Goal: Transaction & Acquisition: Purchase product/service

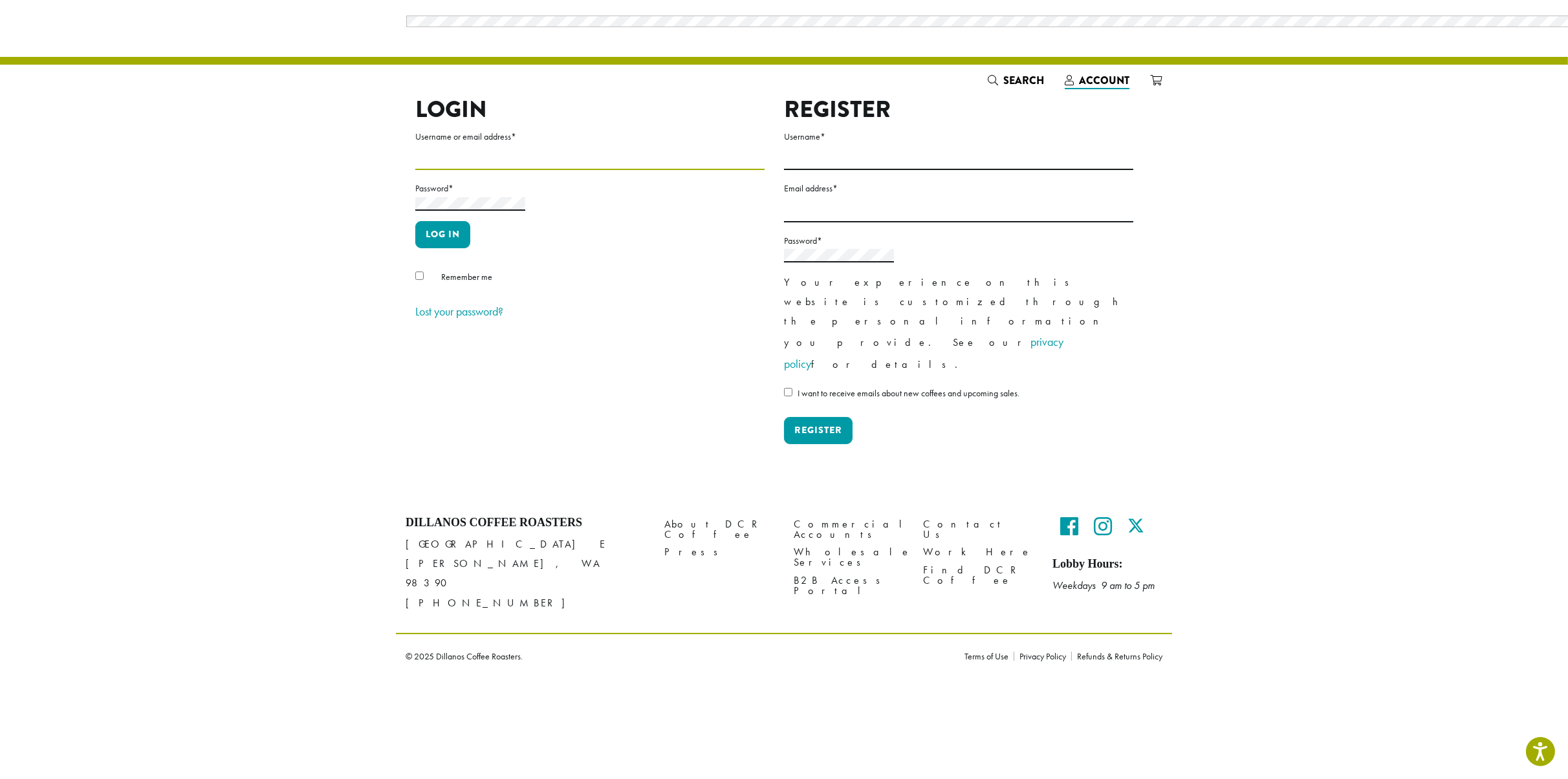
type input "**********"
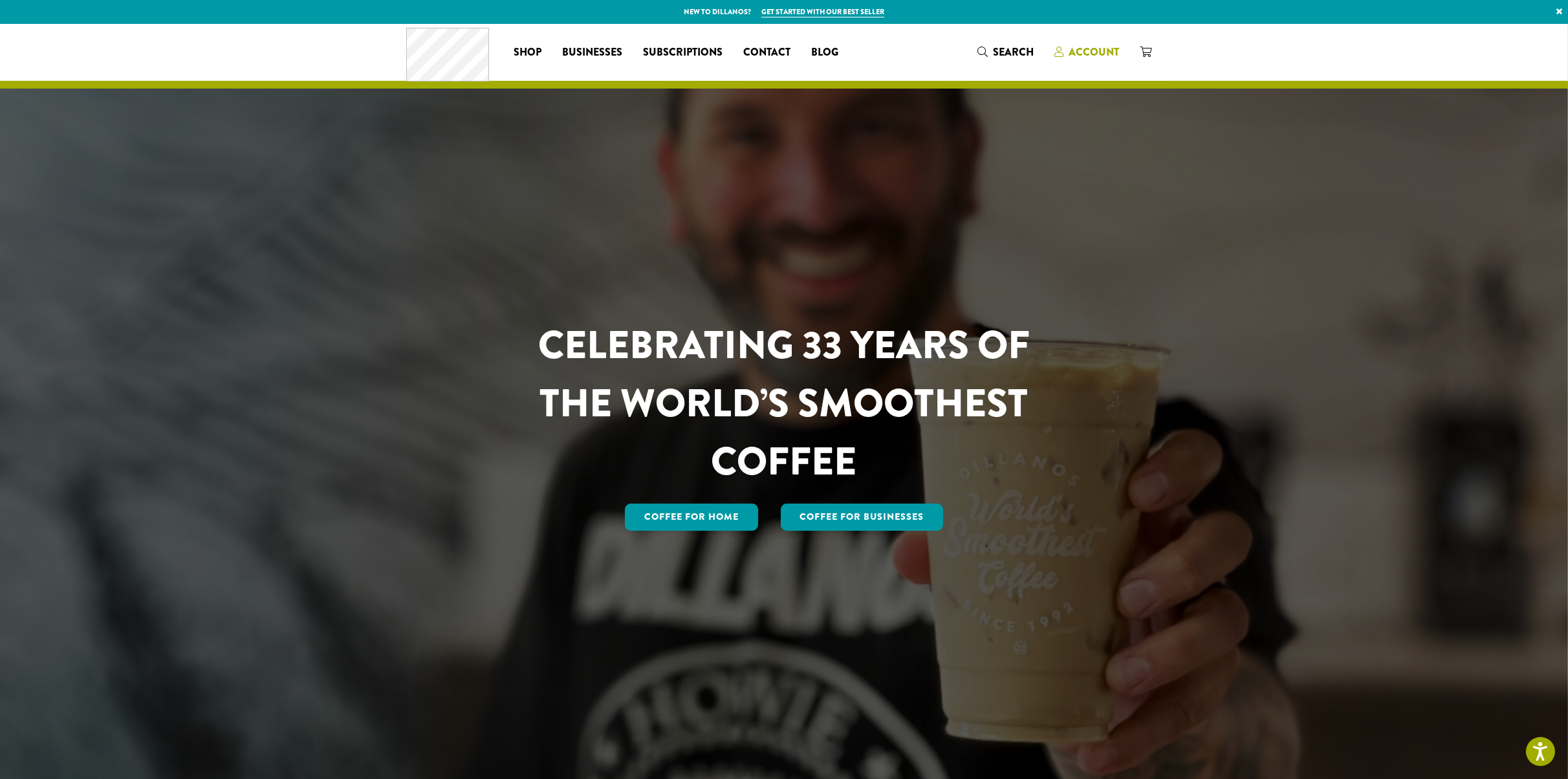
click at [1098, 42] on link "Account" at bounding box center [1087, 52] width 85 height 22
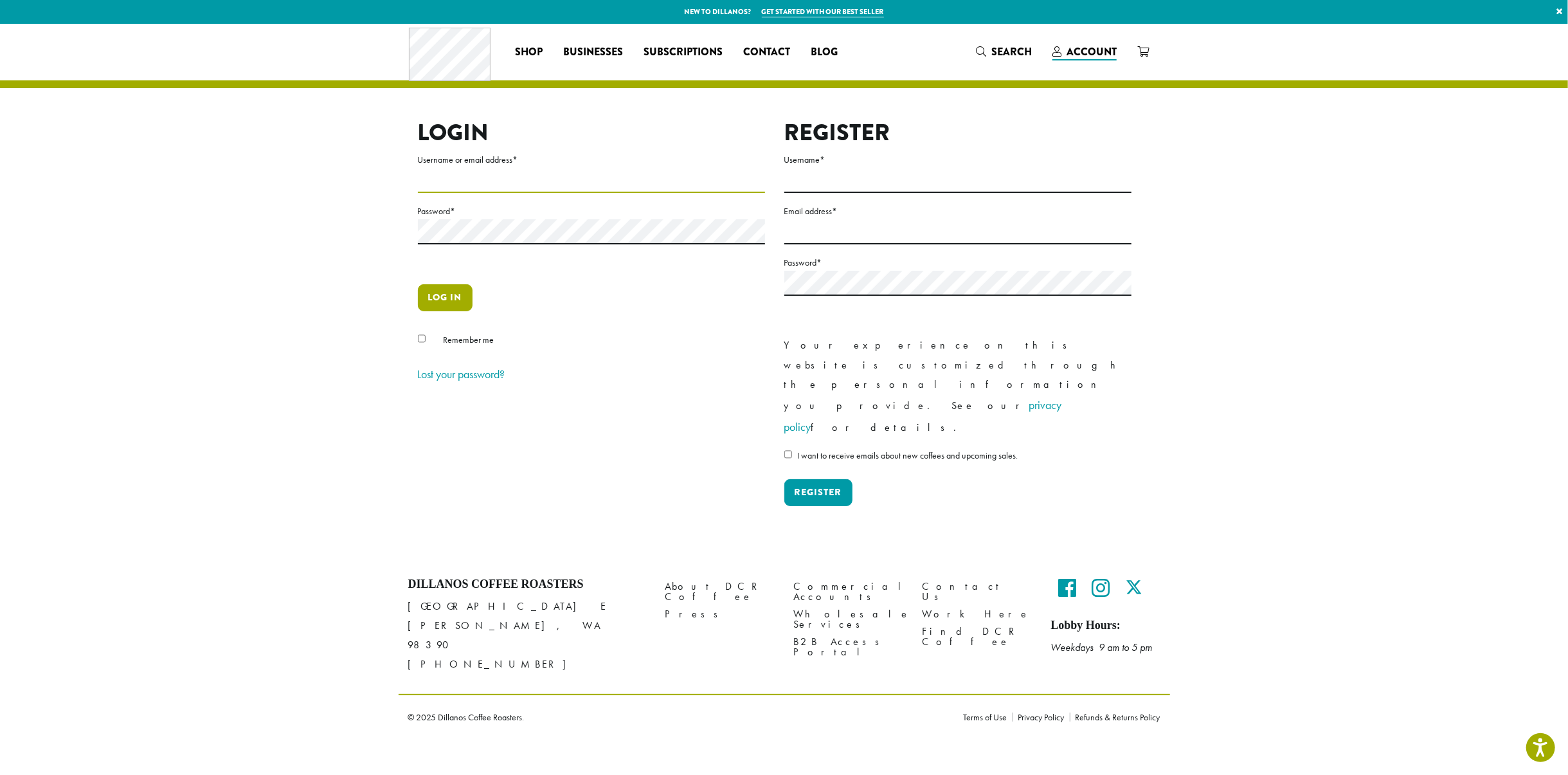
type input "**********"
click at [461, 286] on button "Log in" at bounding box center [445, 298] width 55 height 27
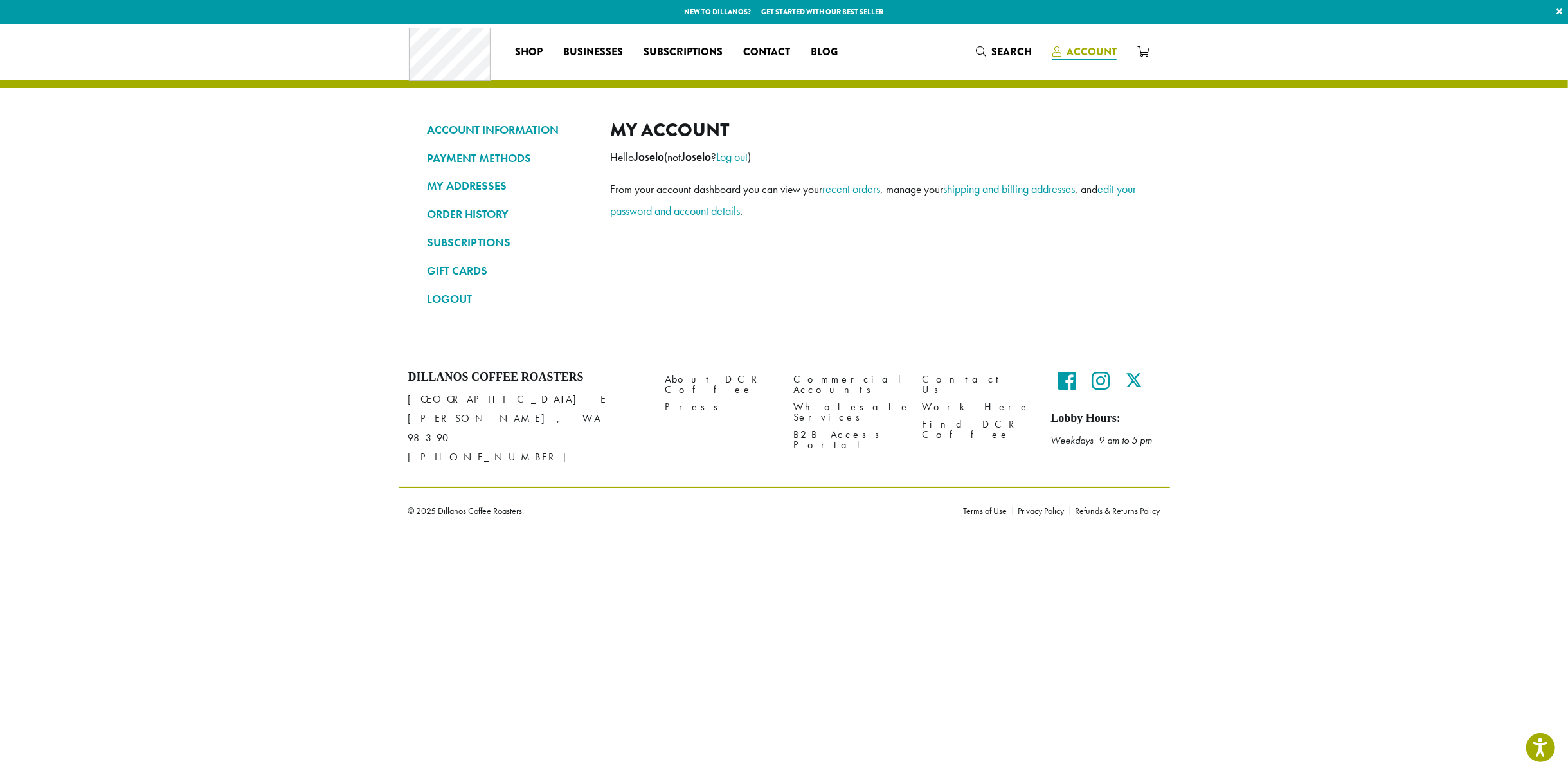
click at [1087, 59] on span "Account" at bounding box center [1085, 52] width 65 height 16
click at [474, 218] on link "ORDER HISTORY" at bounding box center [509, 214] width 164 height 22
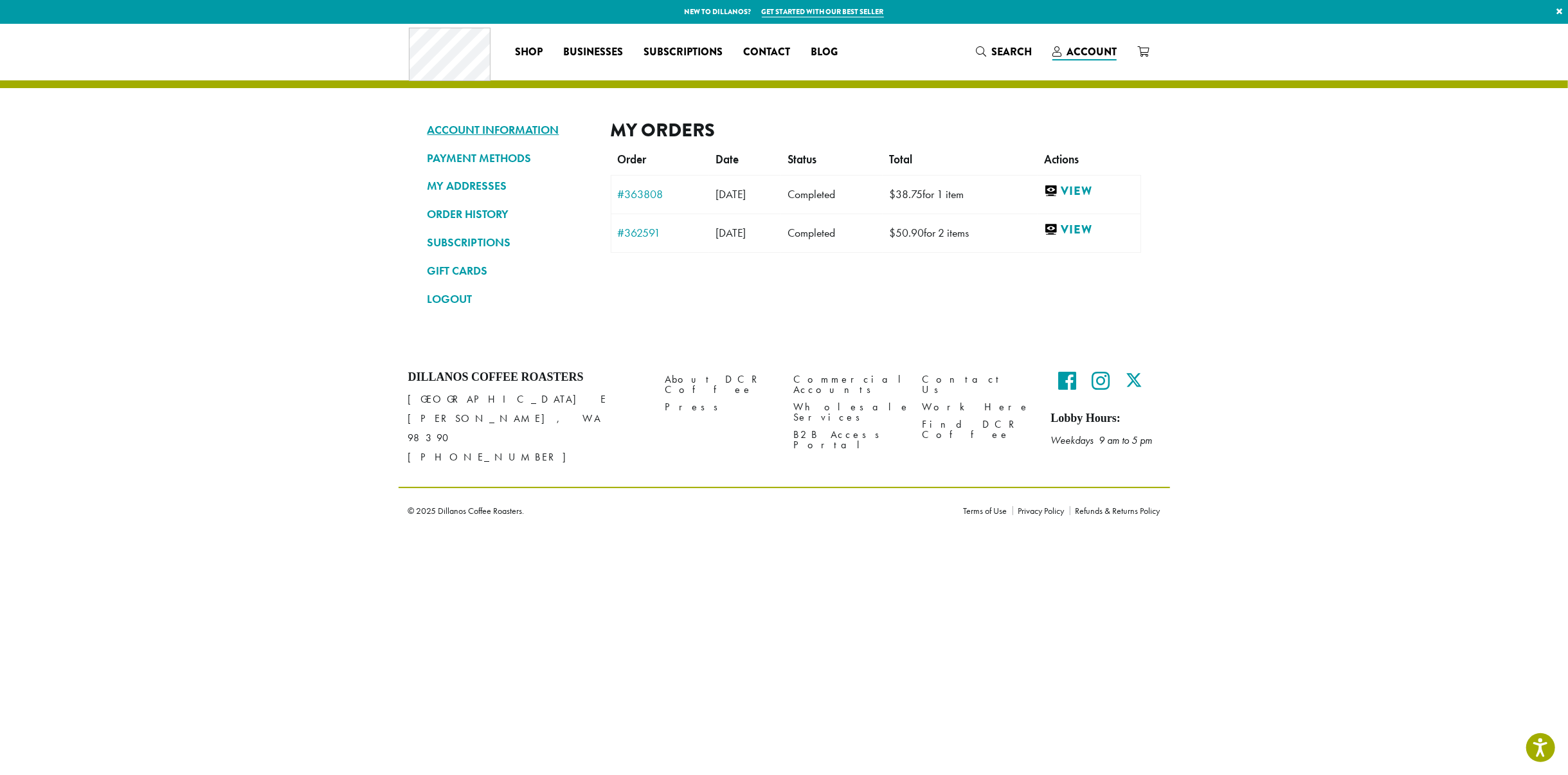
click at [488, 136] on link "ACCOUNT INFORMATION" at bounding box center [509, 130] width 164 height 22
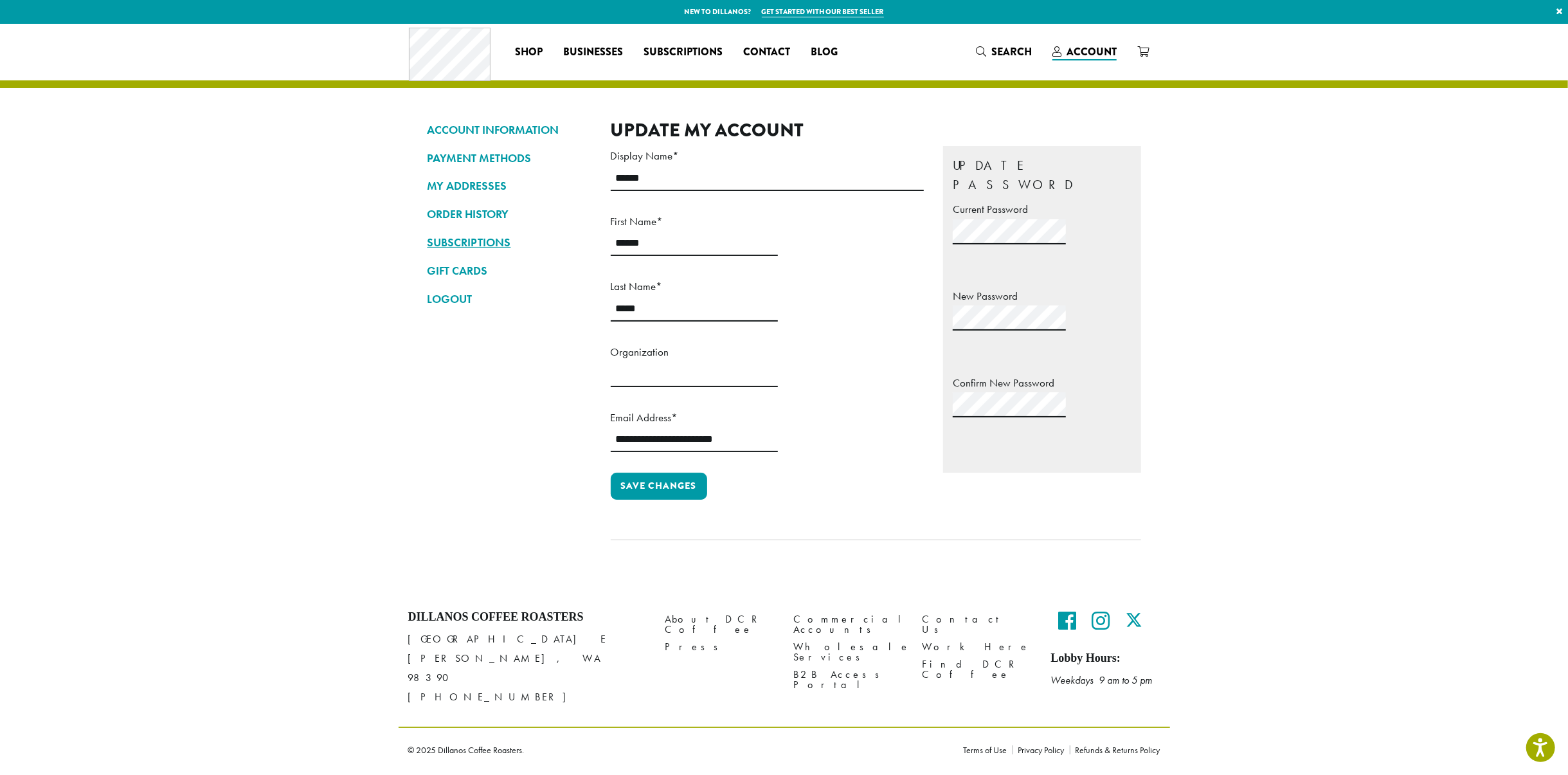
click at [459, 243] on link "SUBSCRIPTIONS" at bounding box center [509, 243] width 164 height 22
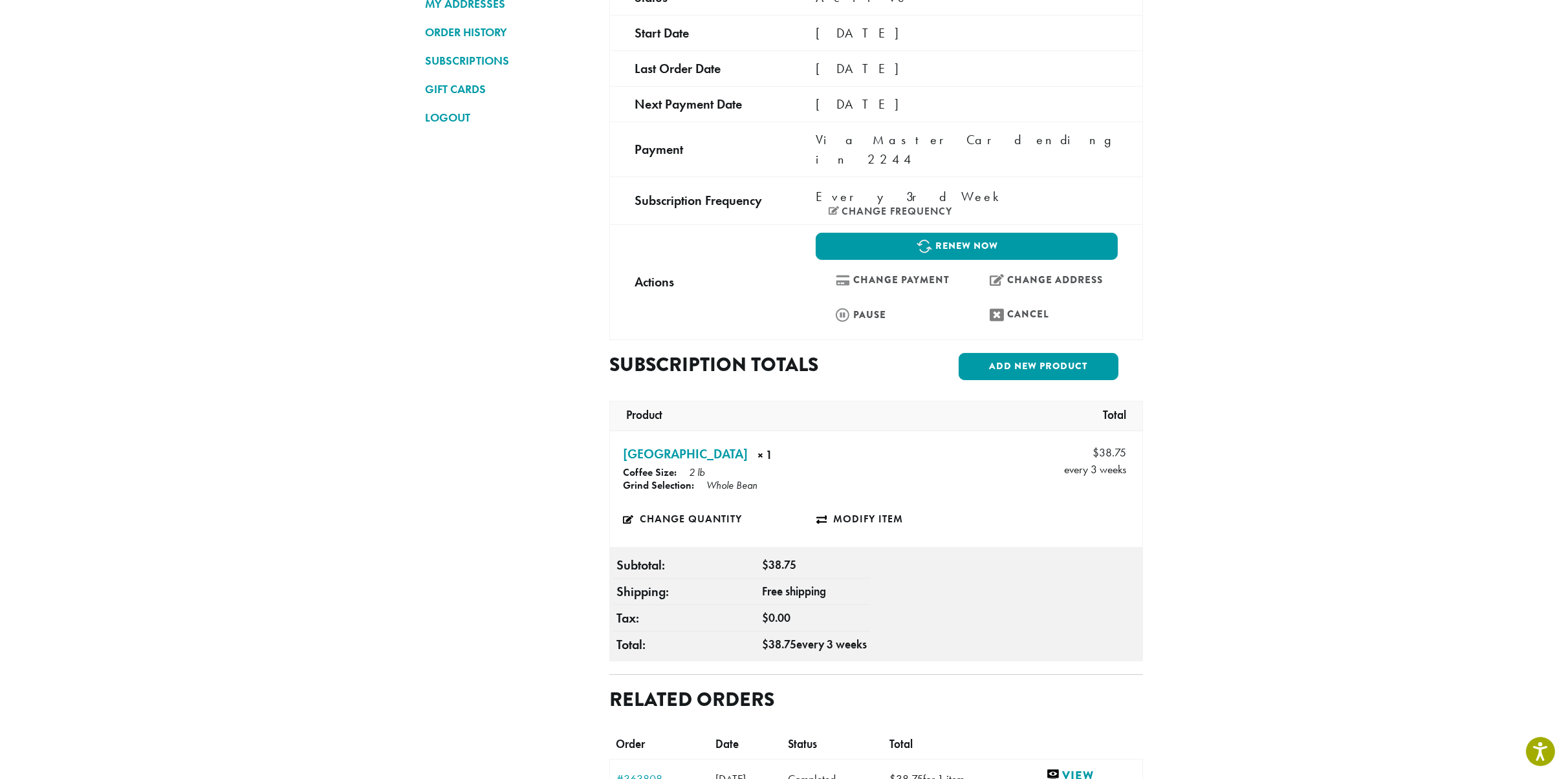
scroll to position [129, 0]
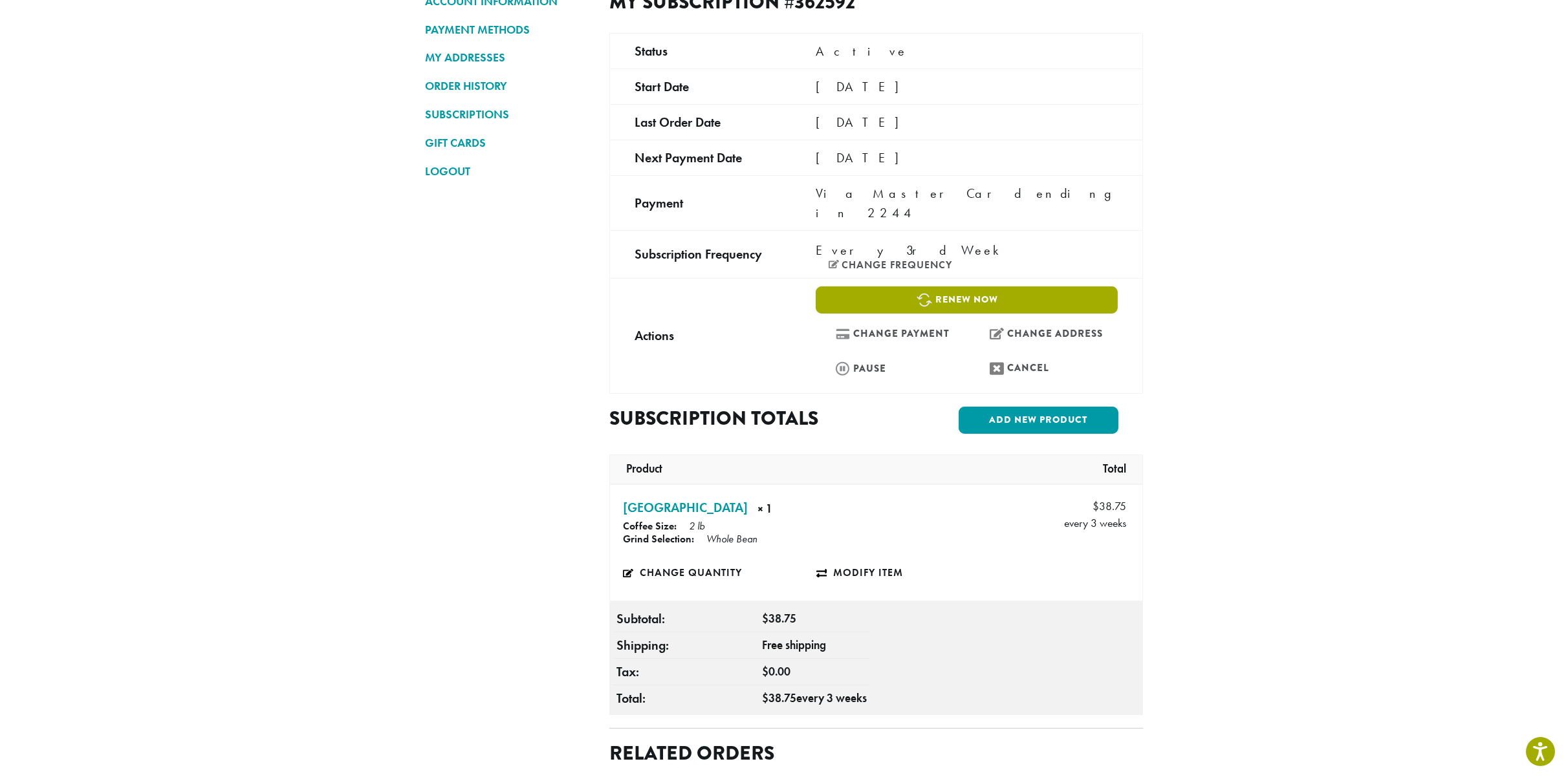
click at [980, 286] on link "Renew now" at bounding box center [966, 300] width 302 height 27
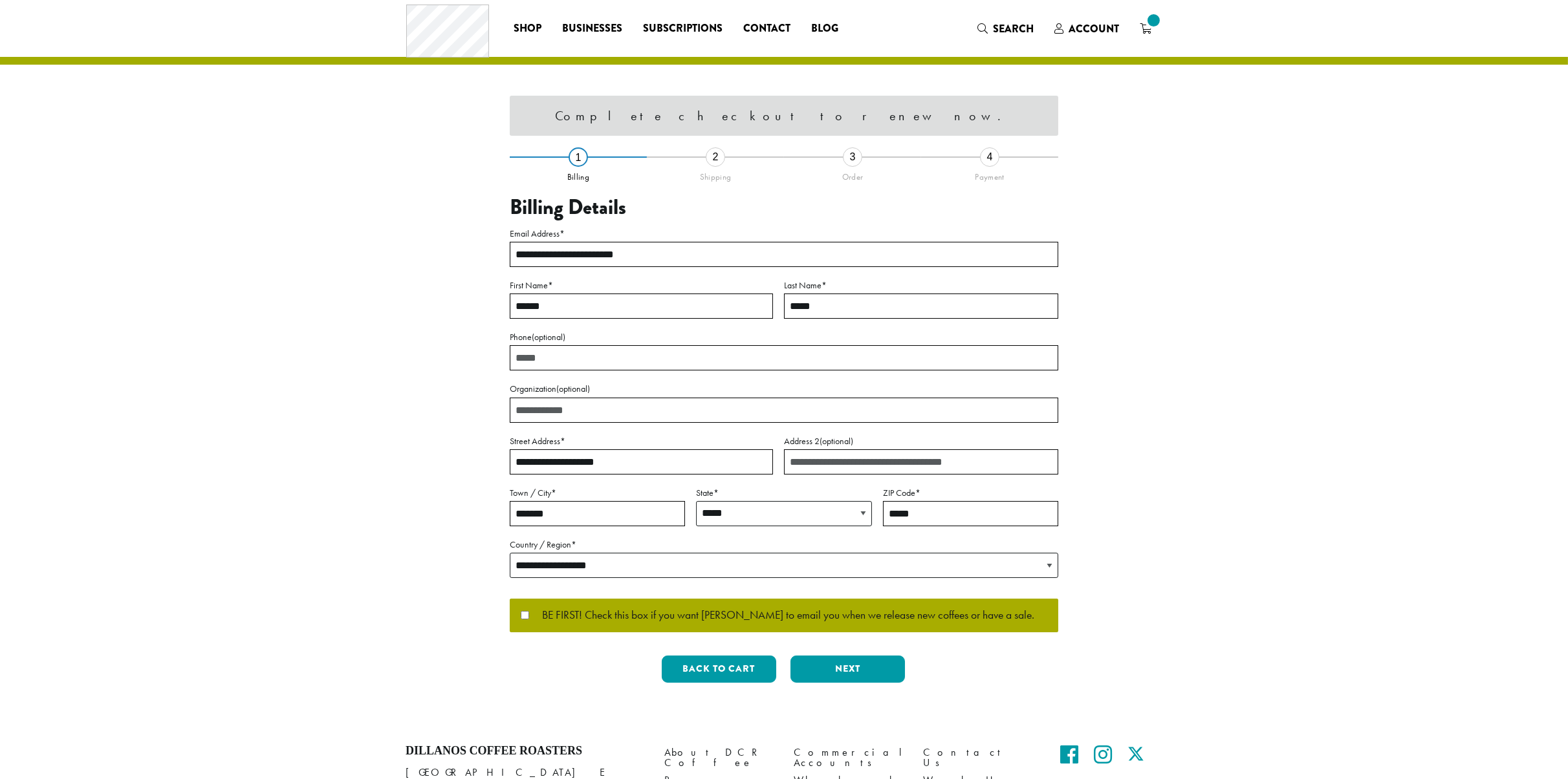
select select "**"
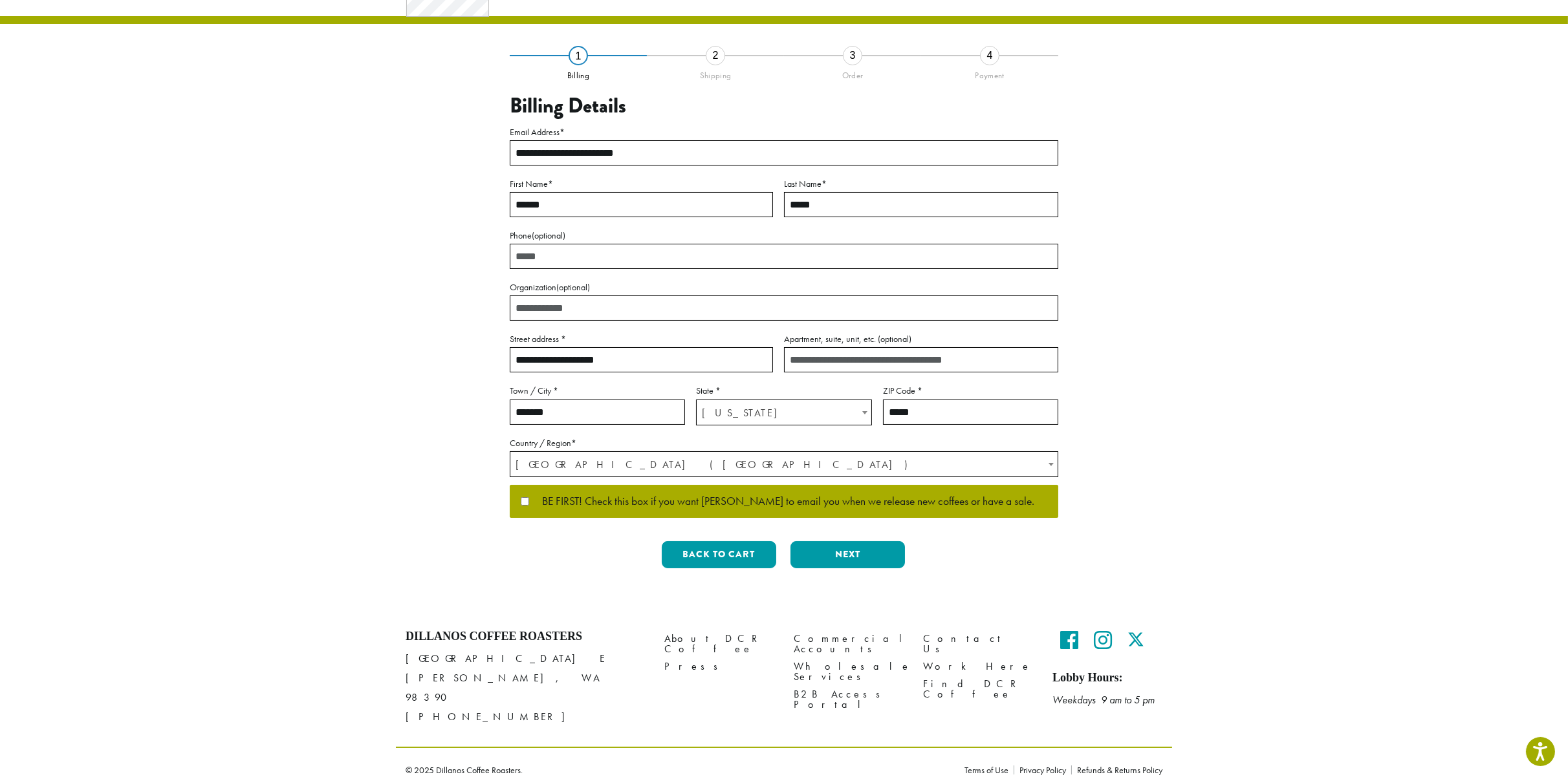
scroll to position [59, 0]
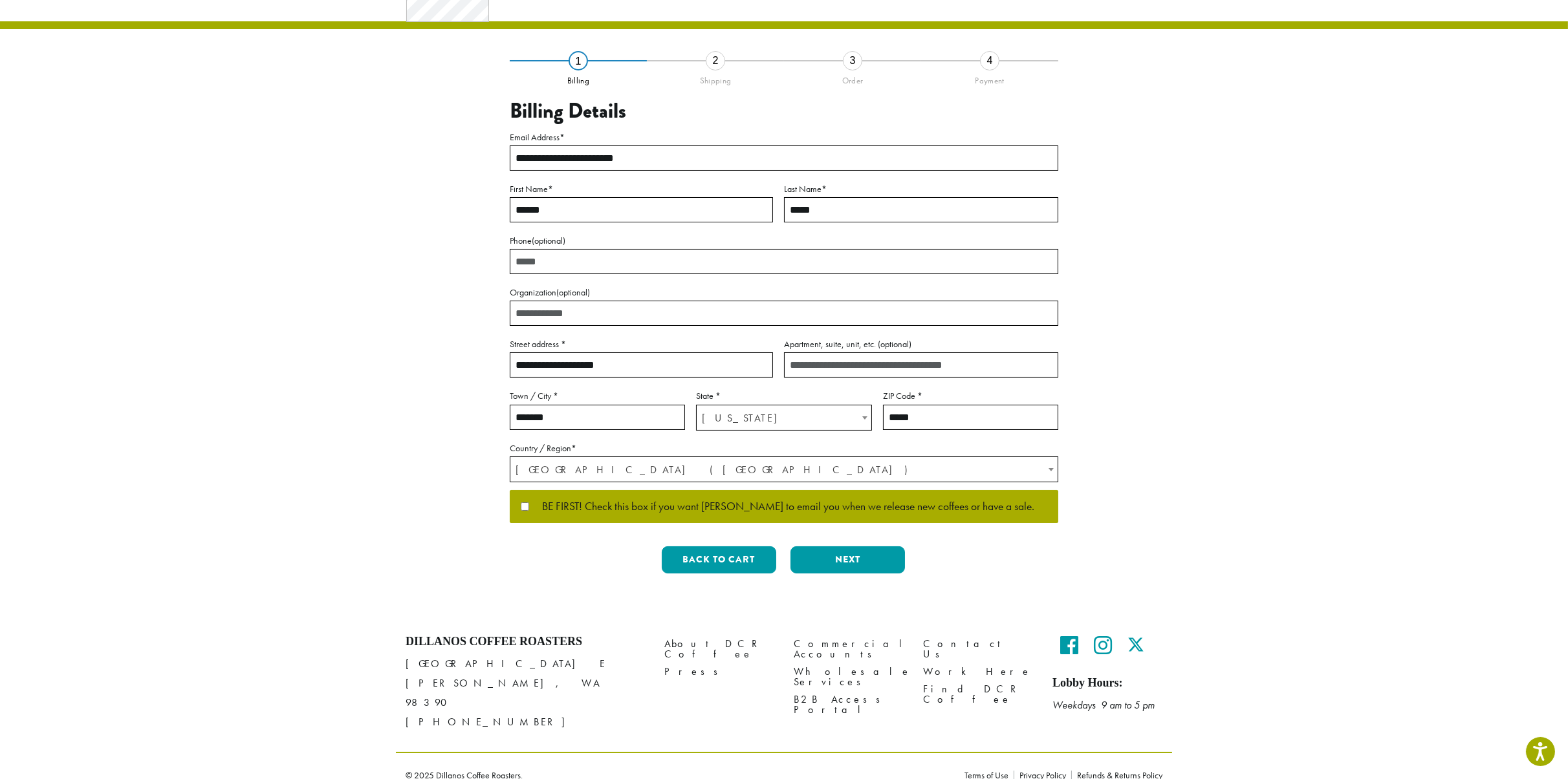
click at [522, 510] on label "BE FIRST! Check this box if you want [PERSON_NAME] to email you when we release…" at bounding box center [784, 507] width 527 height 12
click at [875, 567] on button "Next" at bounding box center [847, 560] width 115 height 27
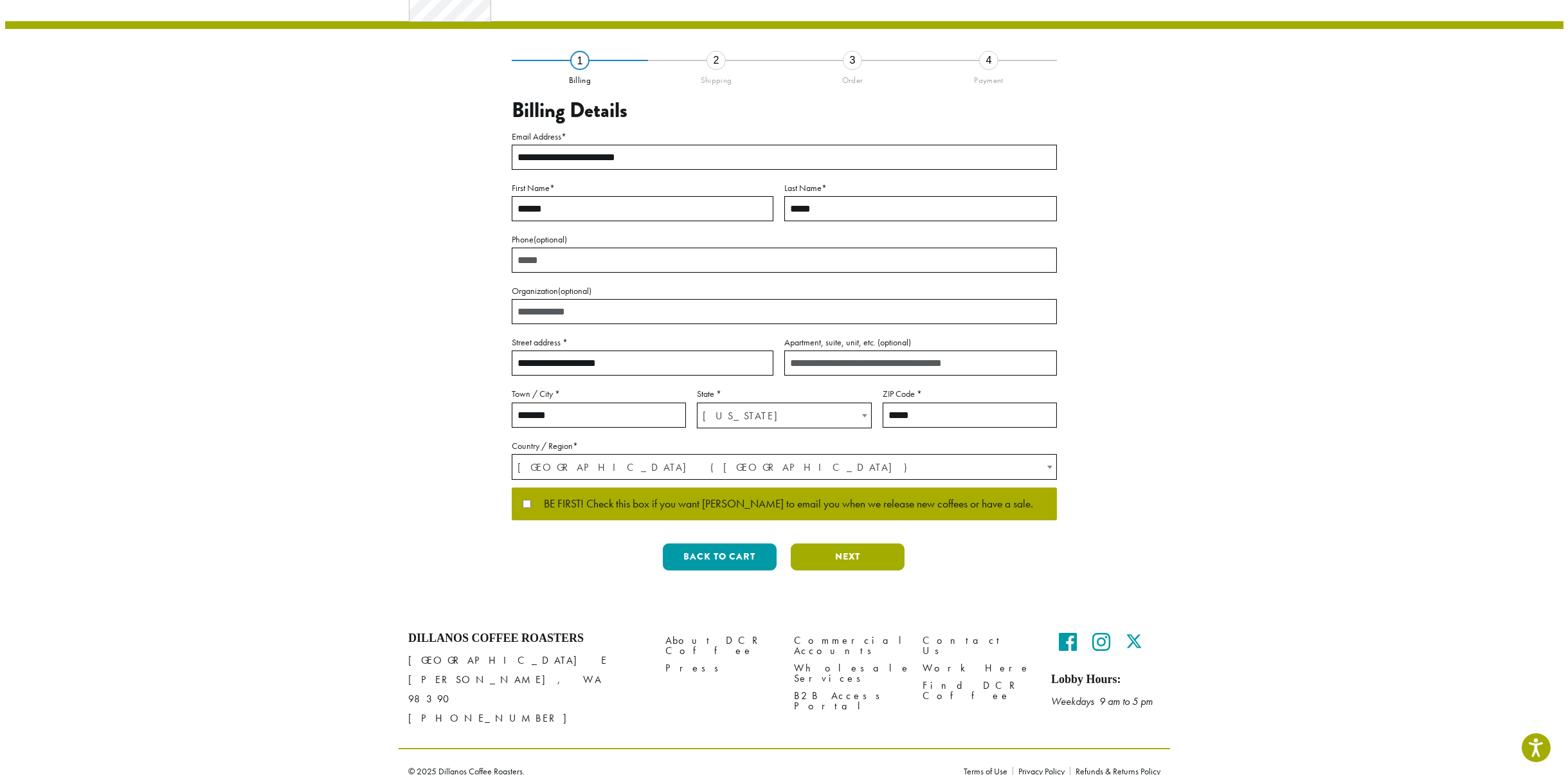
scroll to position [0, 0]
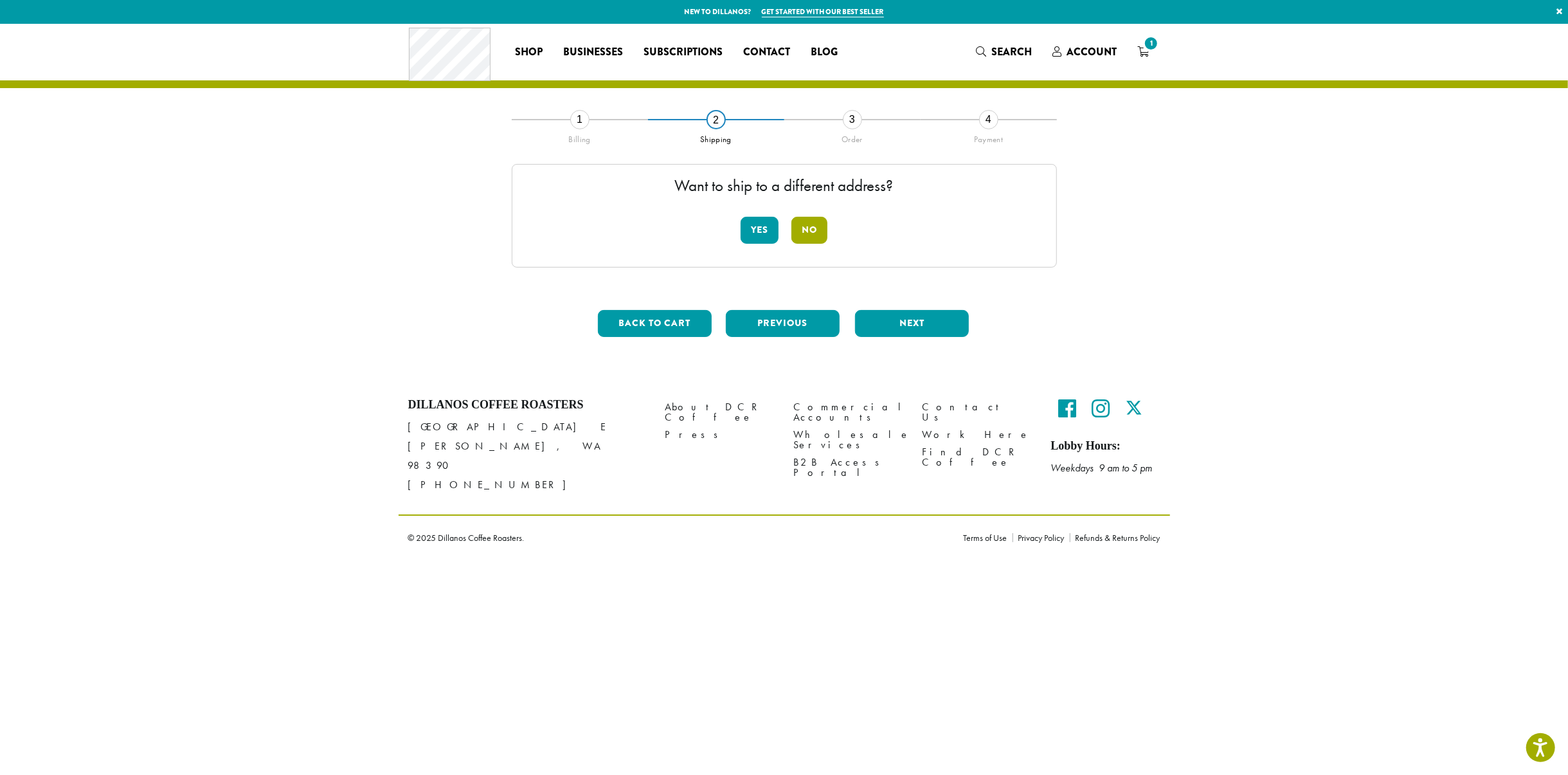
click at [813, 220] on button "No" at bounding box center [809, 230] width 36 height 27
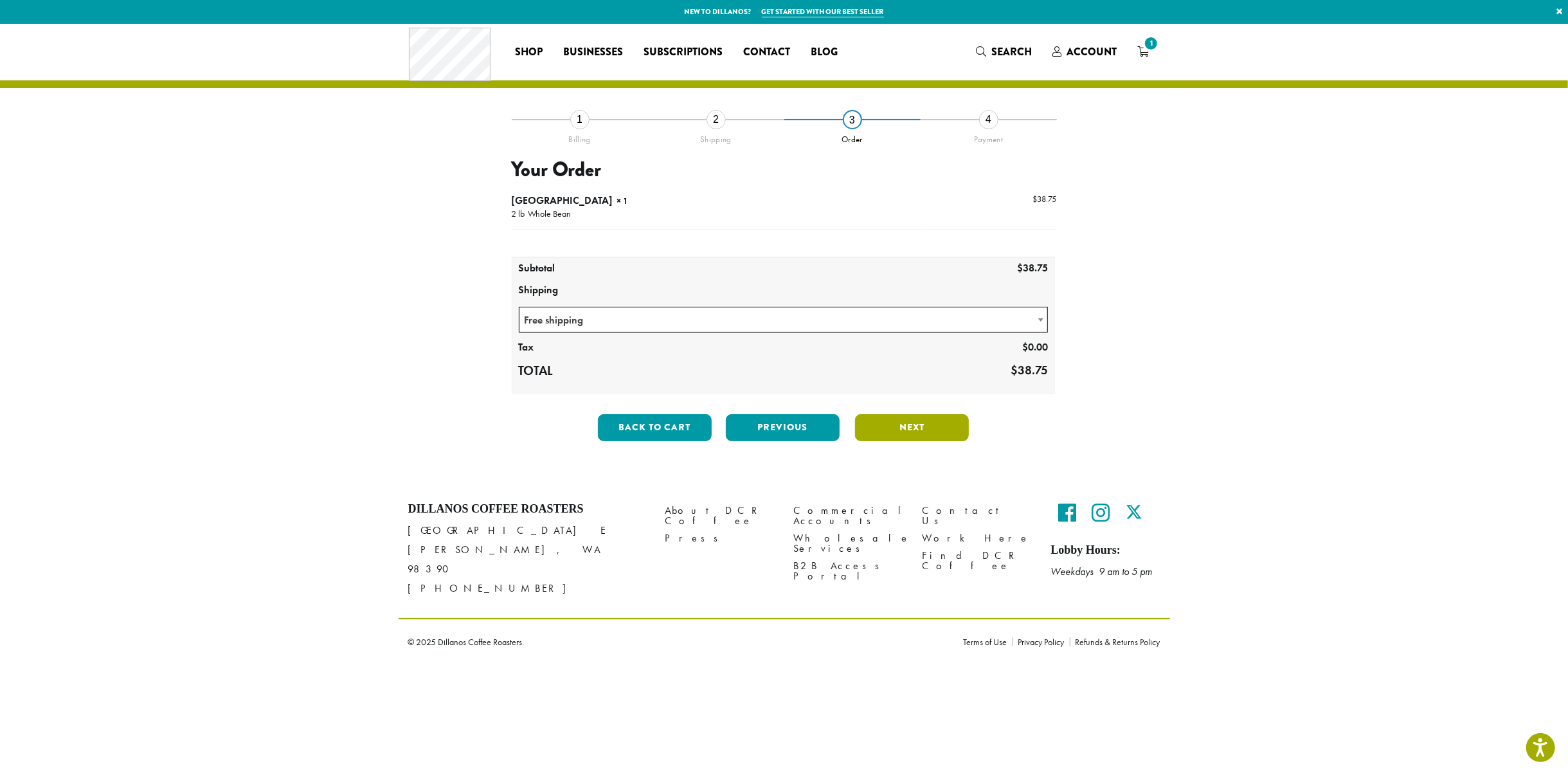
click at [907, 422] on button "Next" at bounding box center [912, 428] width 114 height 27
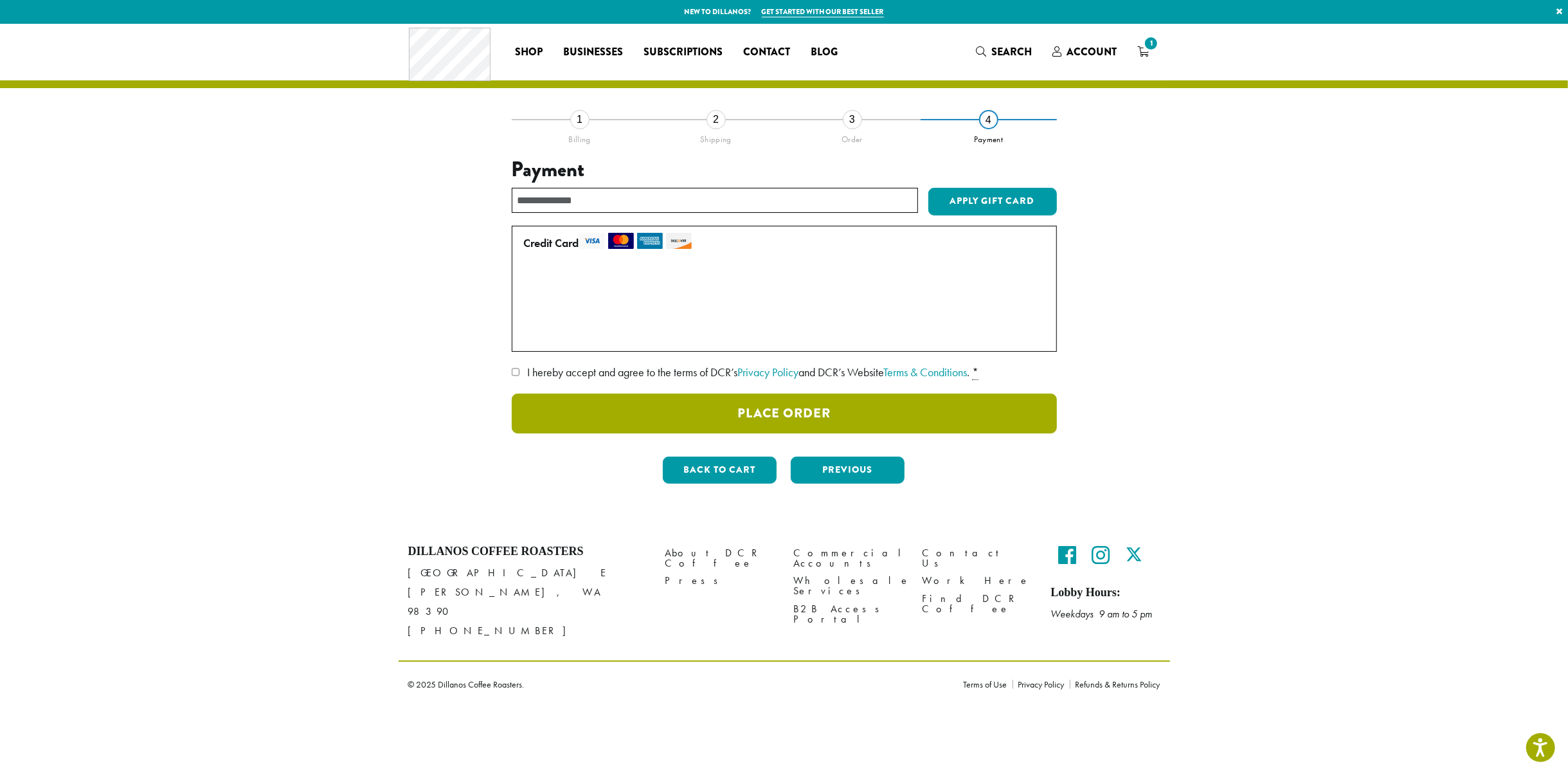
click at [841, 412] on button "Place Order" at bounding box center [784, 414] width 545 height 40
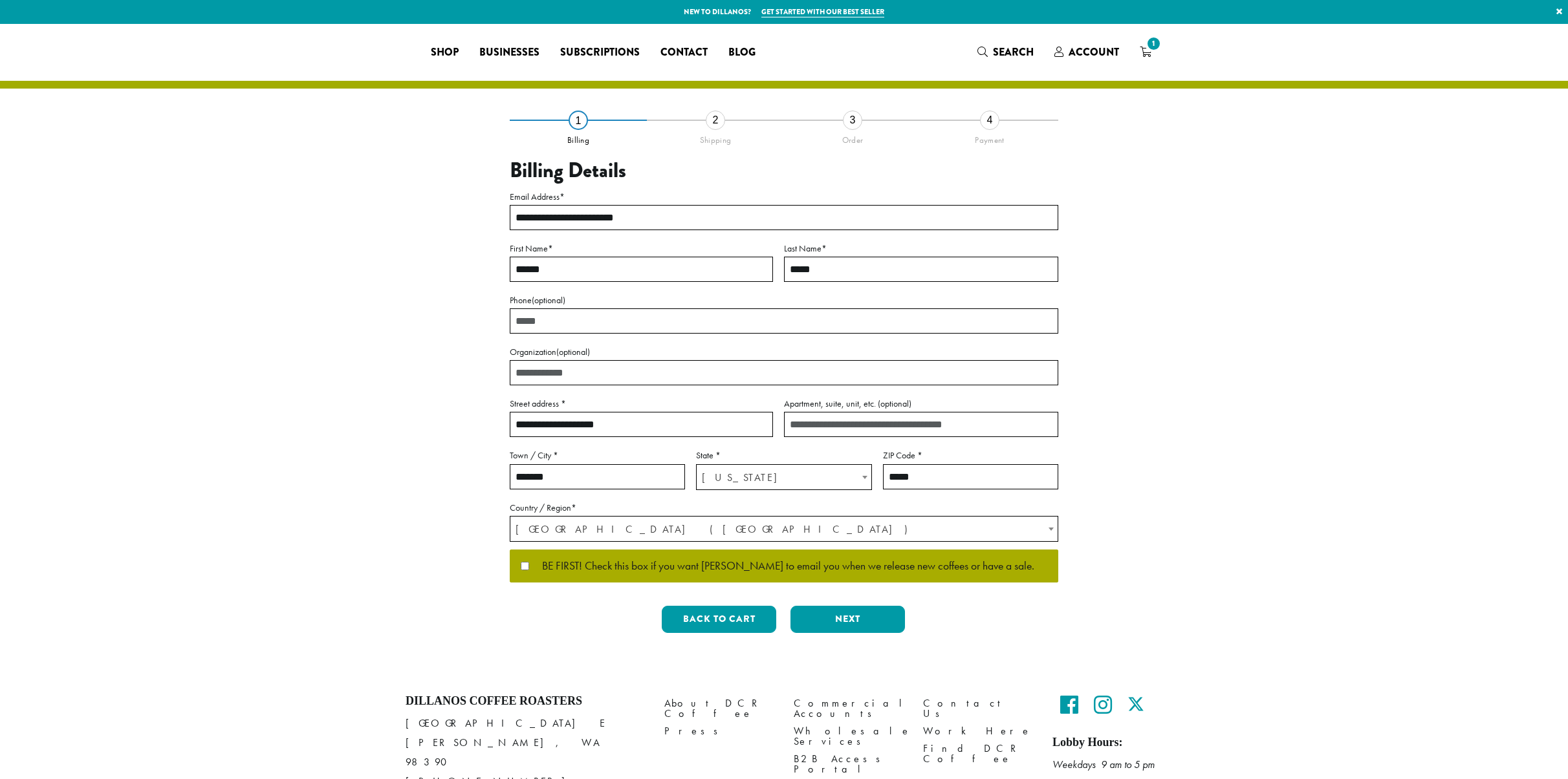
select select "**"
click at [850, 613] on button "Next" at bounding box center [847, 620] width 115 height 27
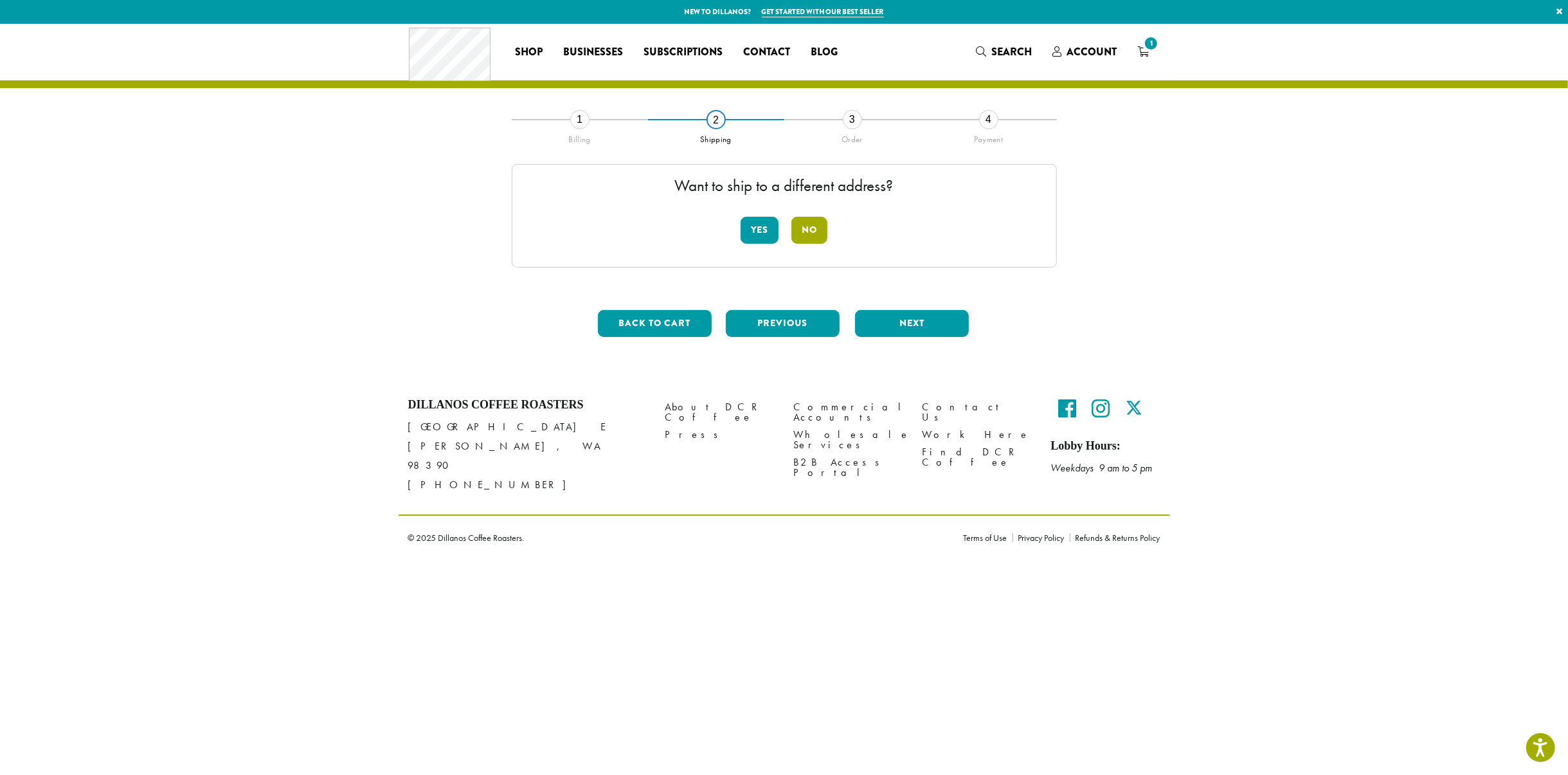
click at [805, 230] on button "No" at bounding box center [809, 230] width 36 height 27
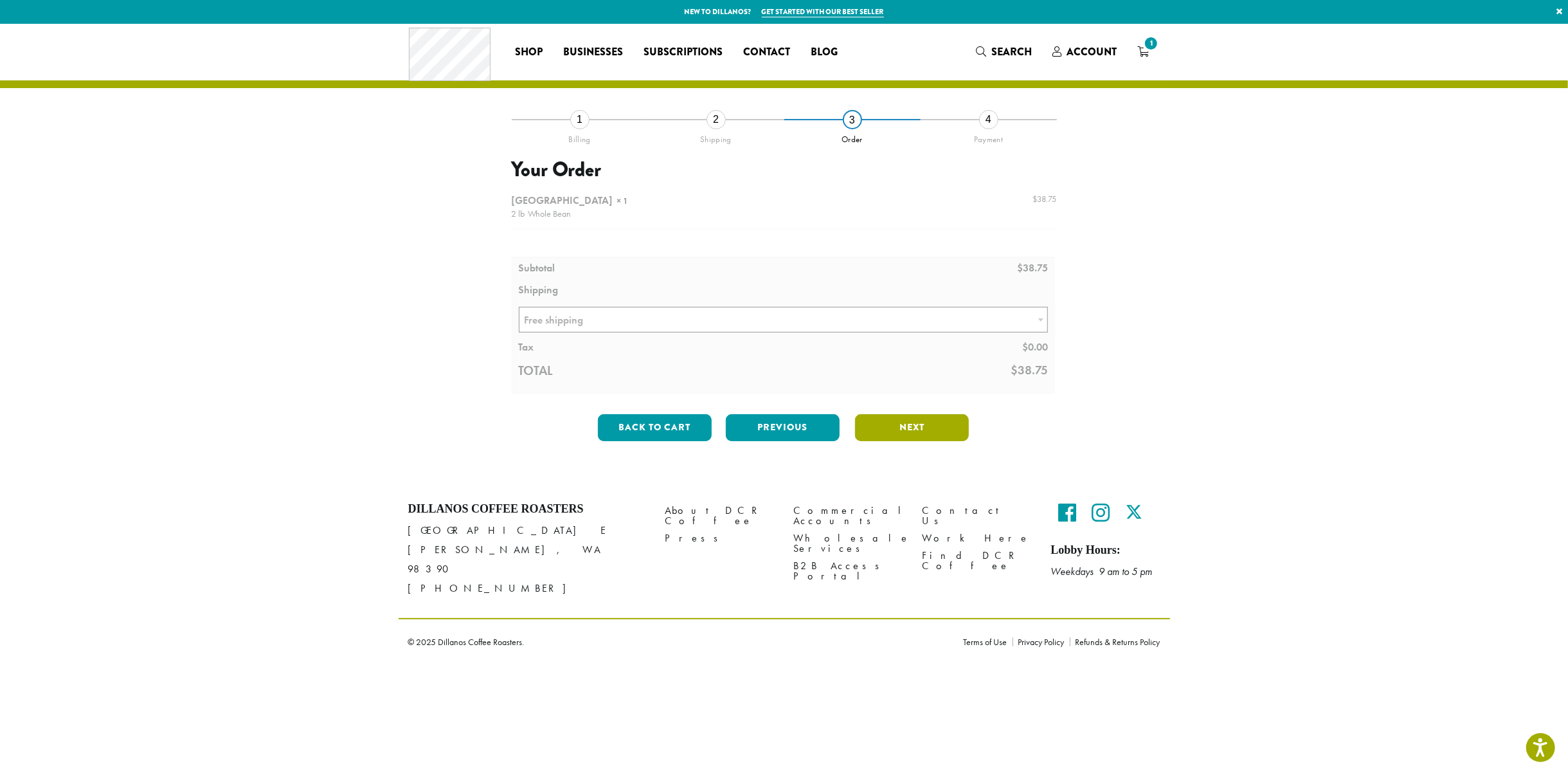
click at [933, 431] on button "Next" at bounding box center [912, 428] width 114 height 27
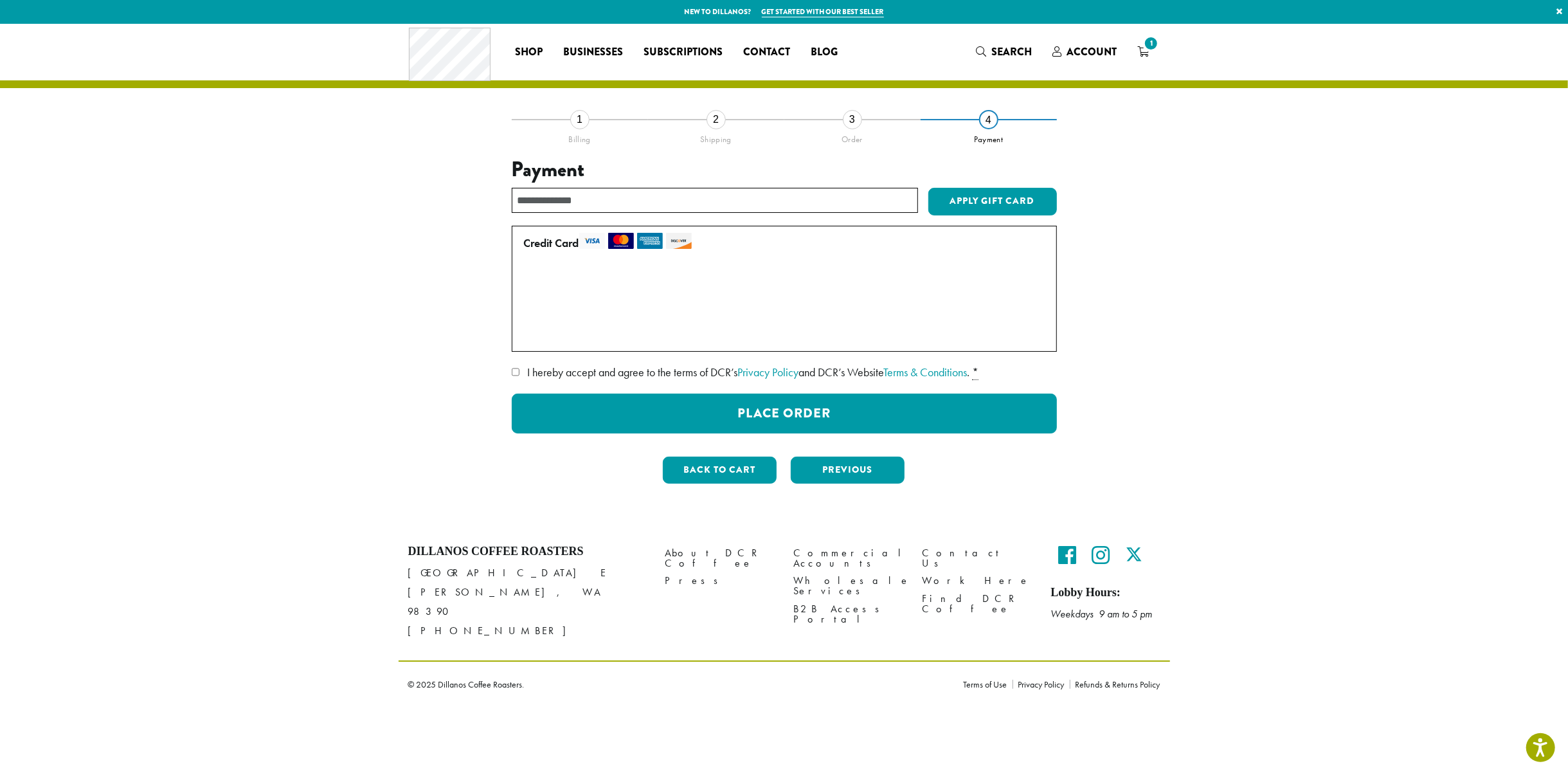
click at [531, 309] on label "• • • 2244 (expires 01/29)" at bounding box center [781, 307] width 516 height 21
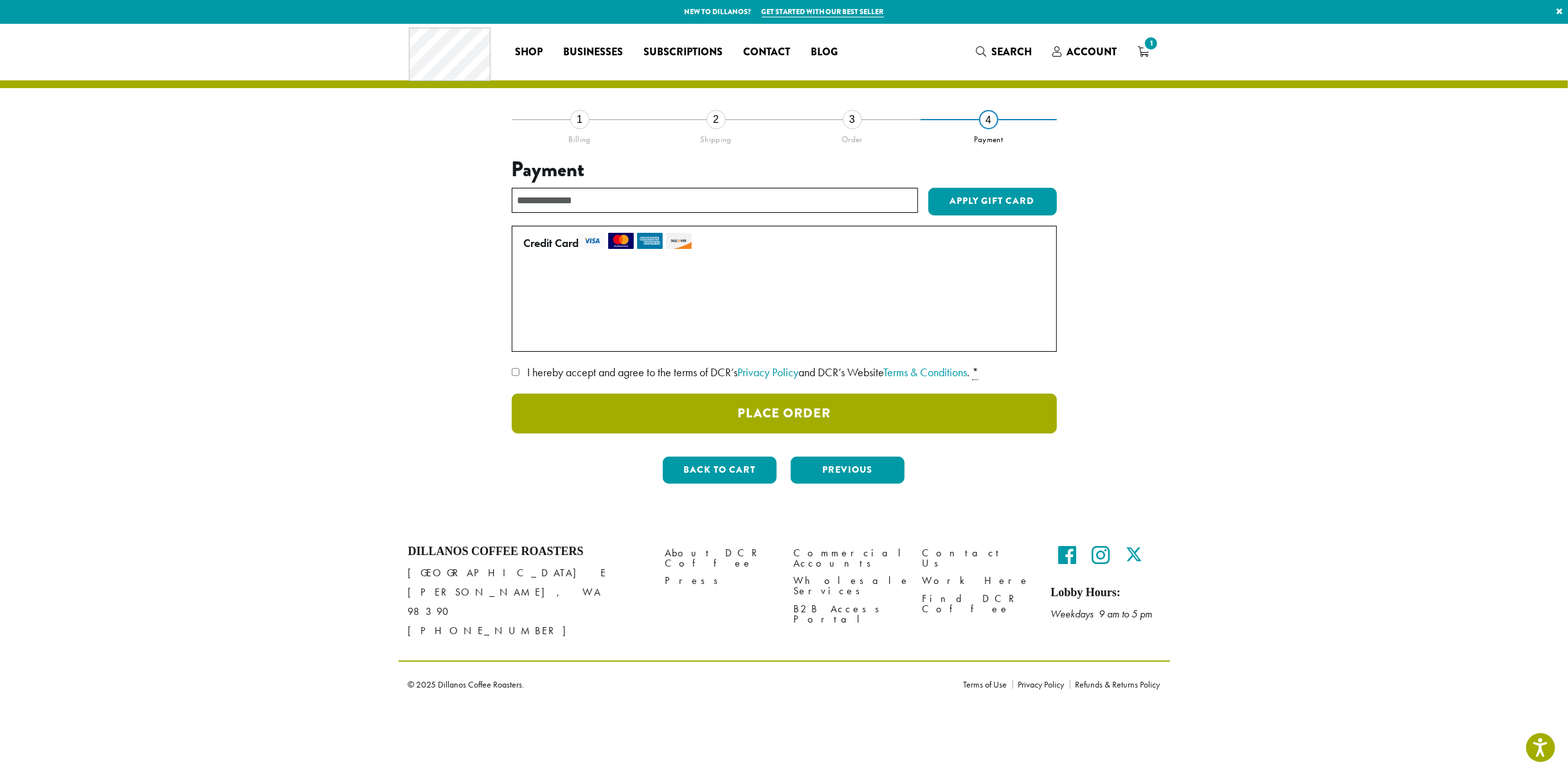
click at [813, 404] on button "Place Order" at bounding box center [784, 414] width 545 height 40
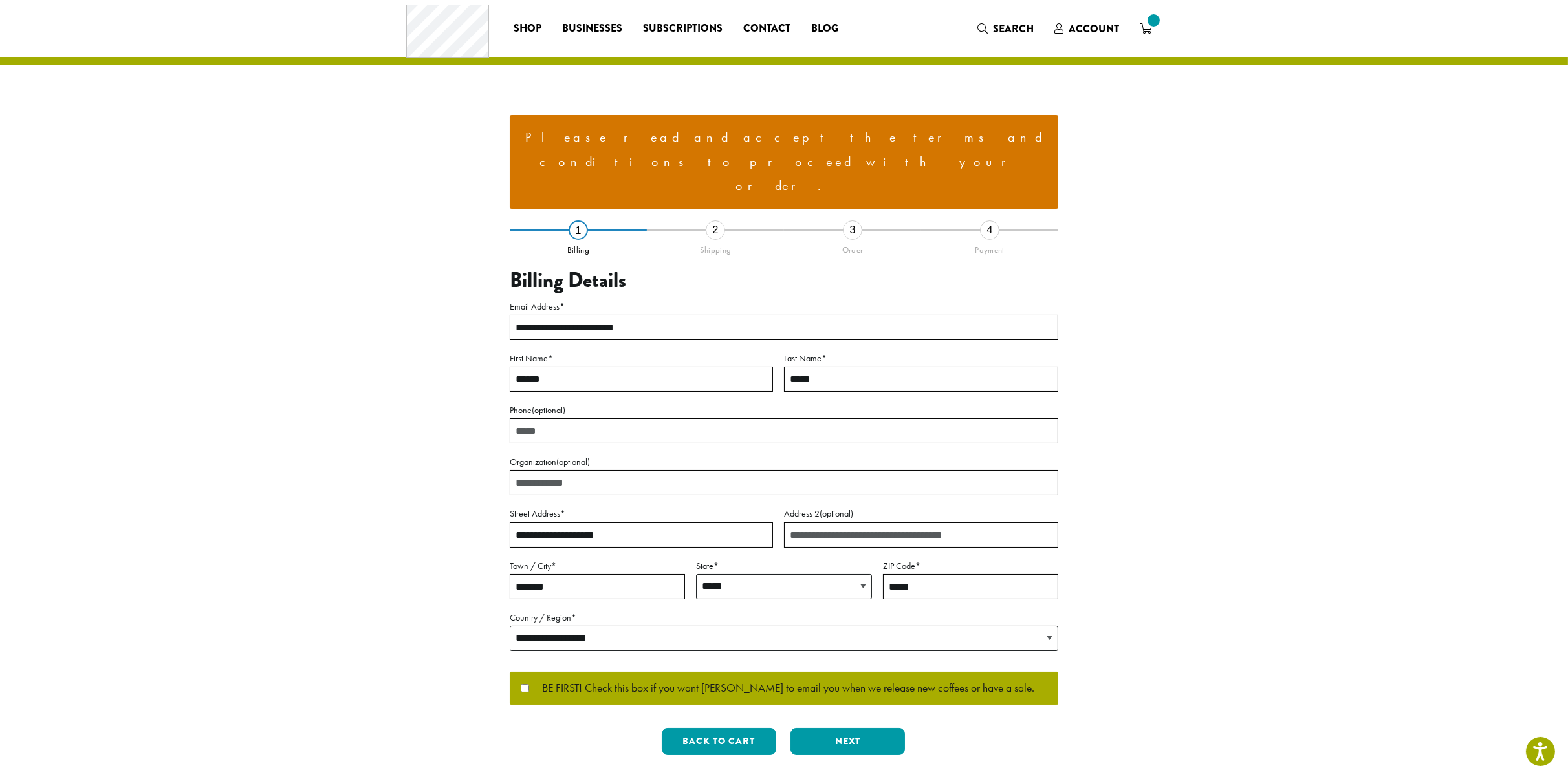
select select "**"
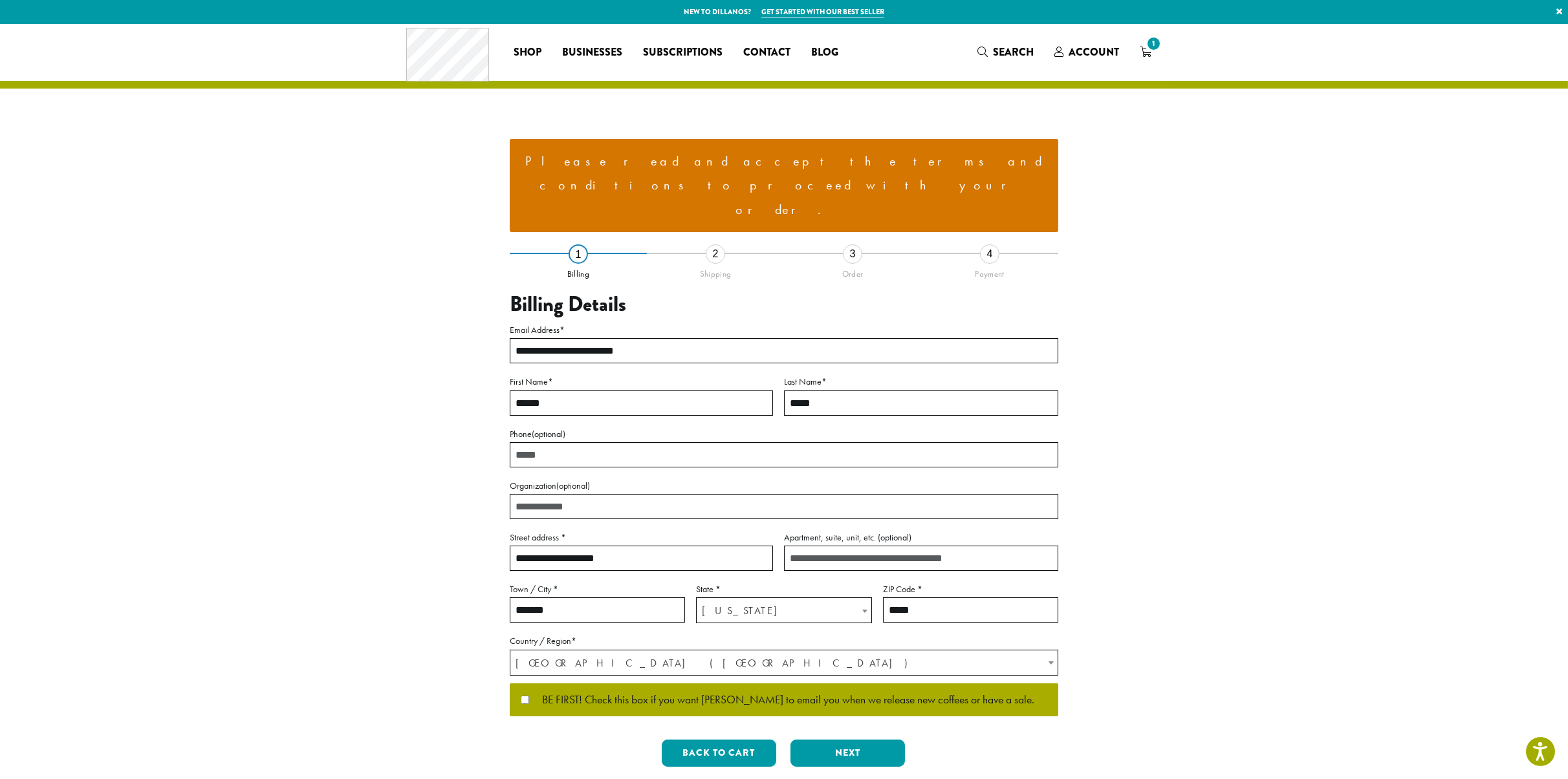
click at [522, 683] on p "BE FIRST! Check this box if you want [PERSON_NAME] to email you when we release…" at bounding box center [784, 700] width 548 height 34
click at [828, 739] on button "Next" at bounding box center [847, 753] width 115 height 27
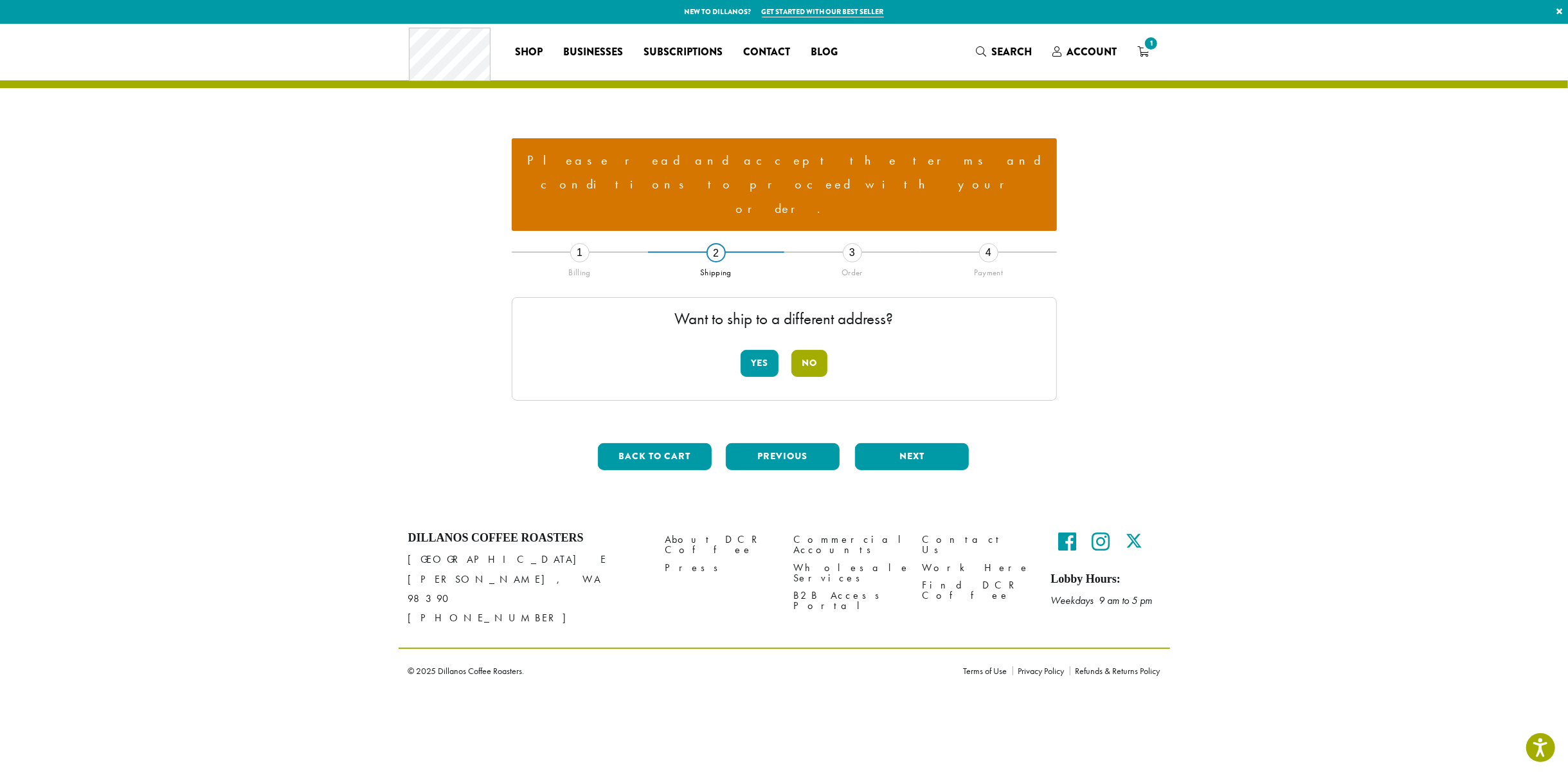
click at [815, 350] on button "No" at bounding box center [809, 364] width 36 height 27
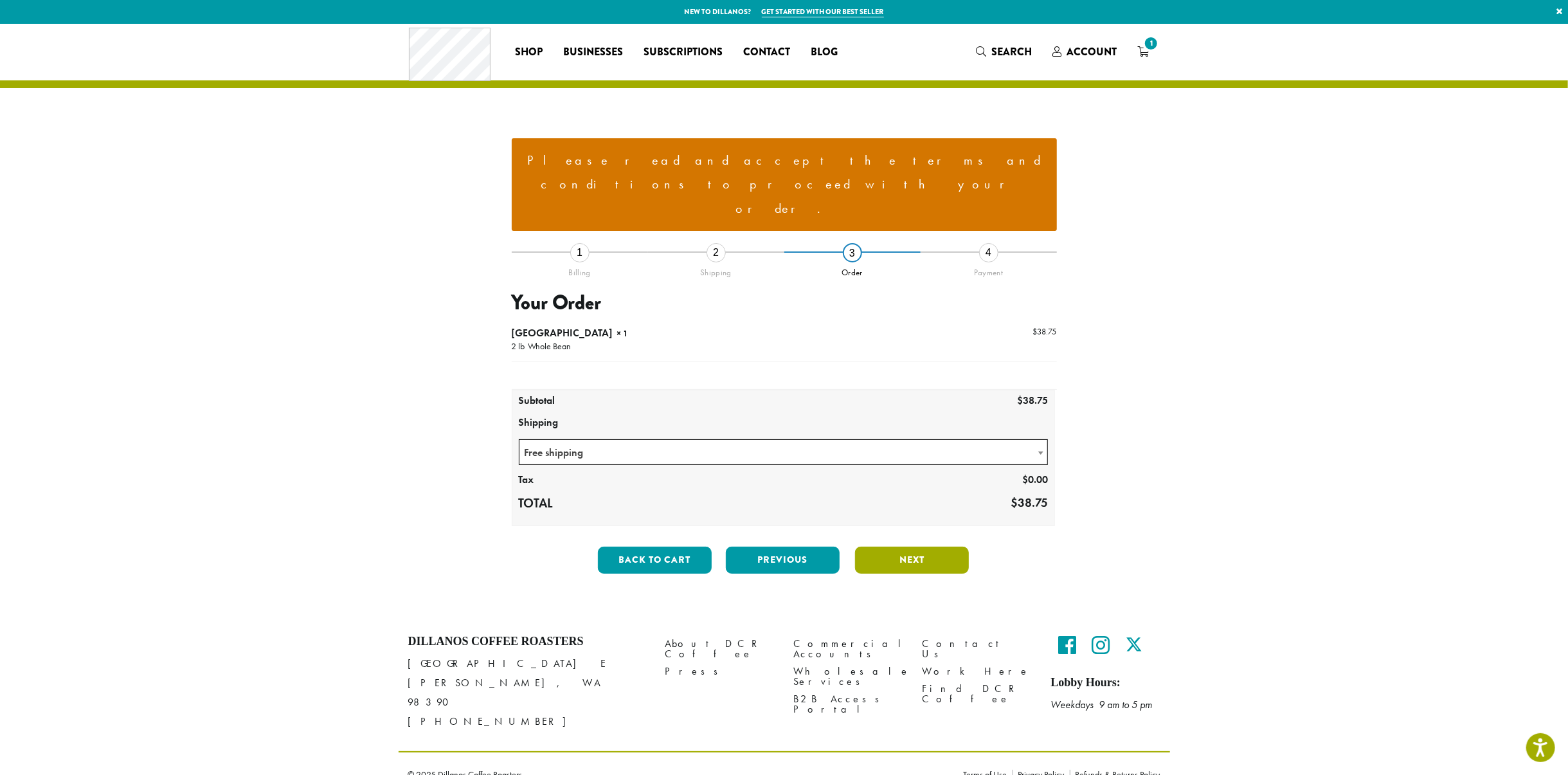
click at [919, 547] on button "Next" at bounding box center [912, 560] width 114 height 27
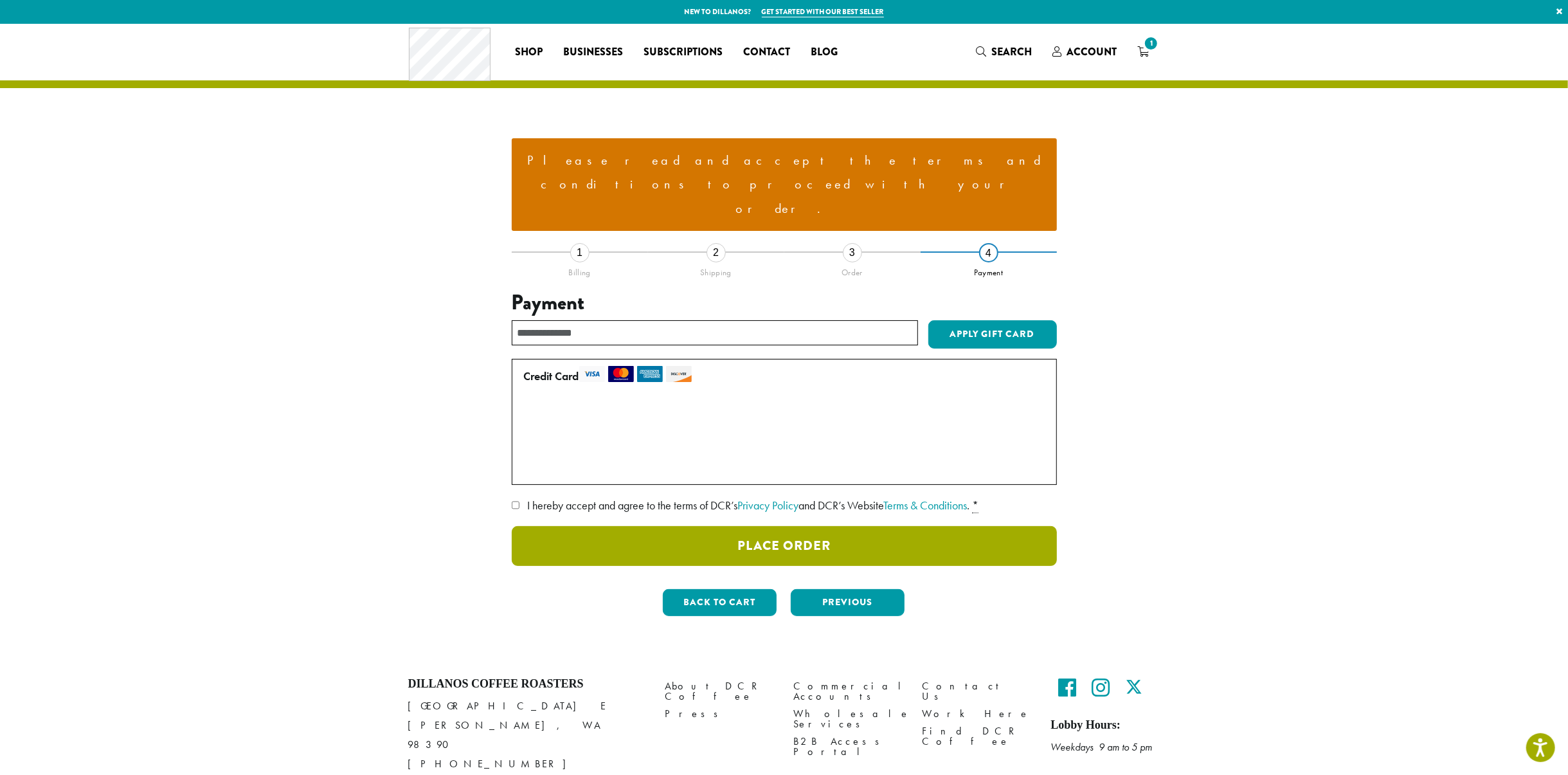
click at [806, 526] on button "Place Order" at bounding box center [784, 546] width 545 height 40
